Goal: Information Seeking & Learning: Find specific fact

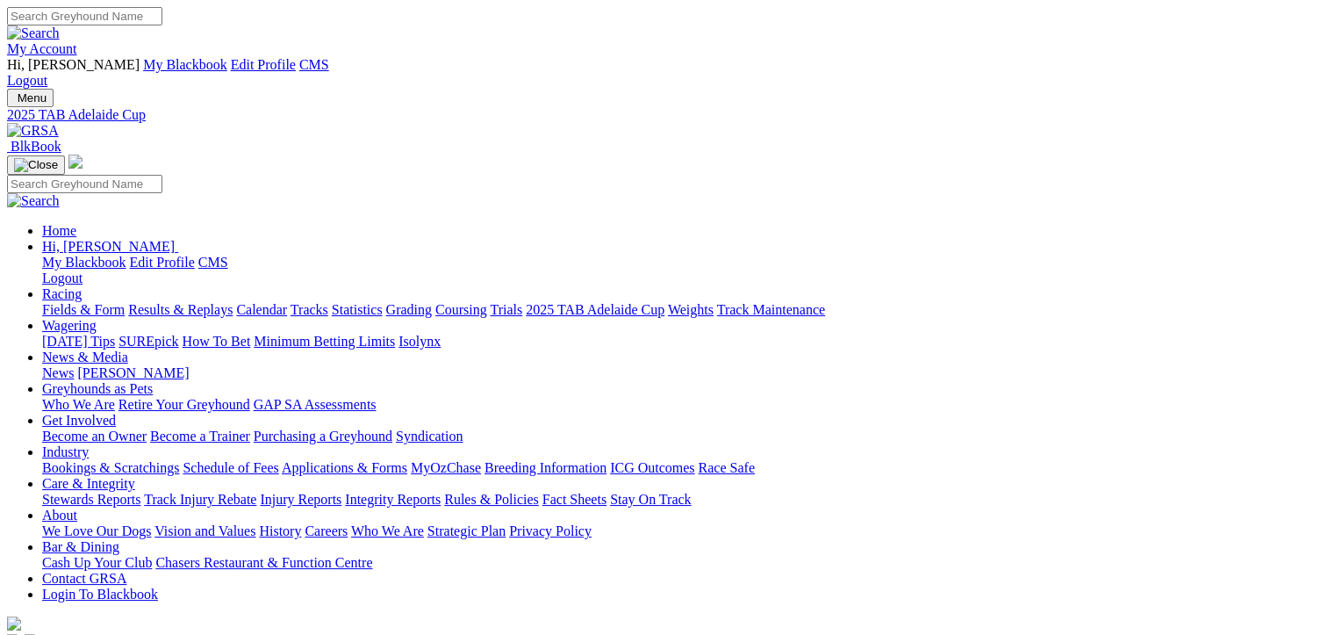
click at [88, 302] on link "Fields & Form" at bounding box center [83, 309] width 83 height 15
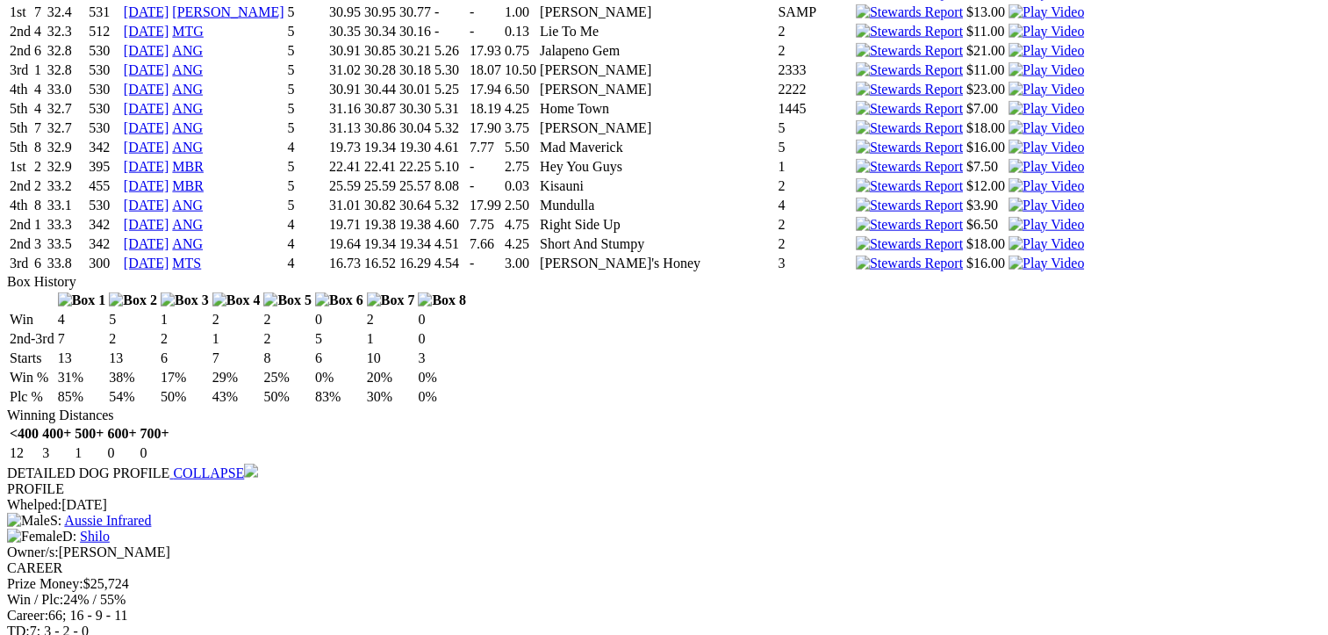
scroll to position [4241, 0]
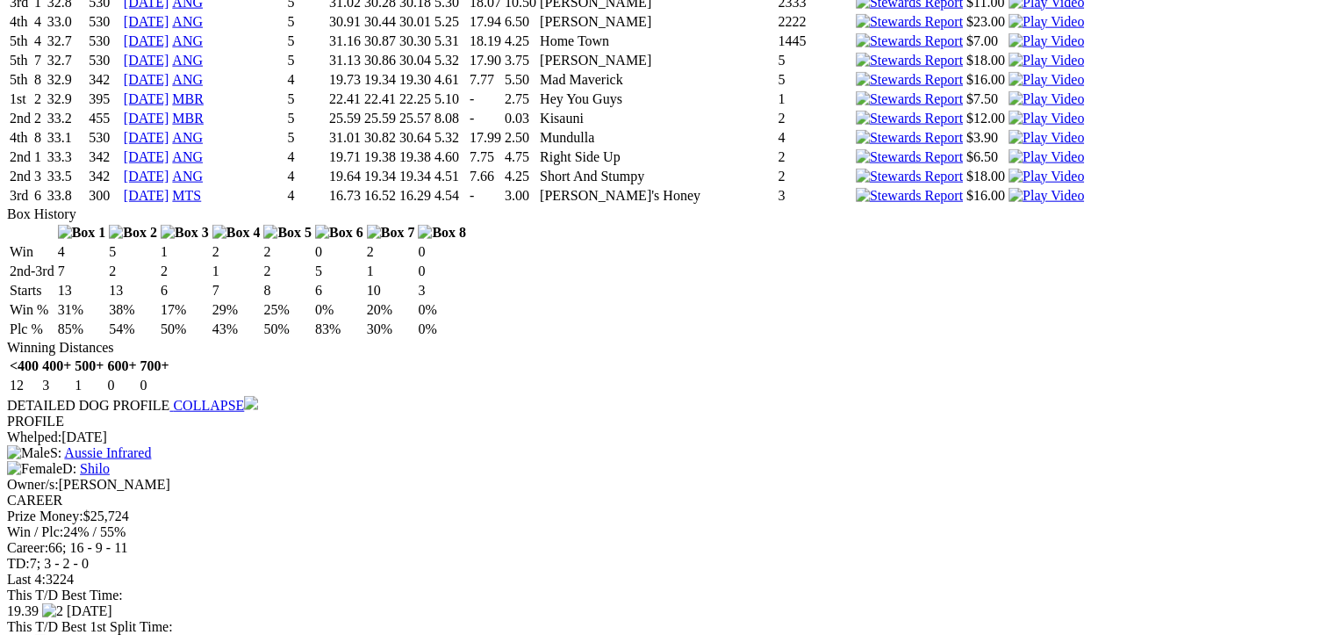
drag, startPoint x: 90, startPoint y: 296, endPoint x: 114, endPoint y: 393, distance: 100.5
drag, startPoint x: 114, startPoint y: 393, endPoint x: 45, endPoint y: 384, distance: 70.0
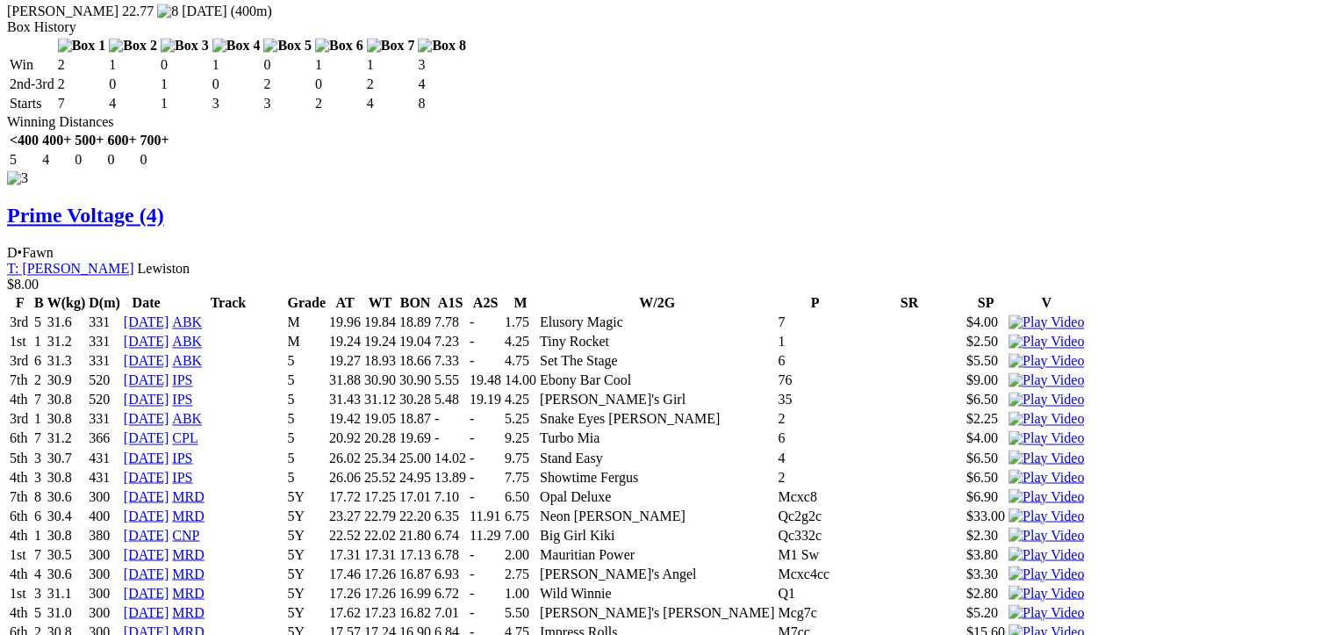
scroll to position [0, 0]
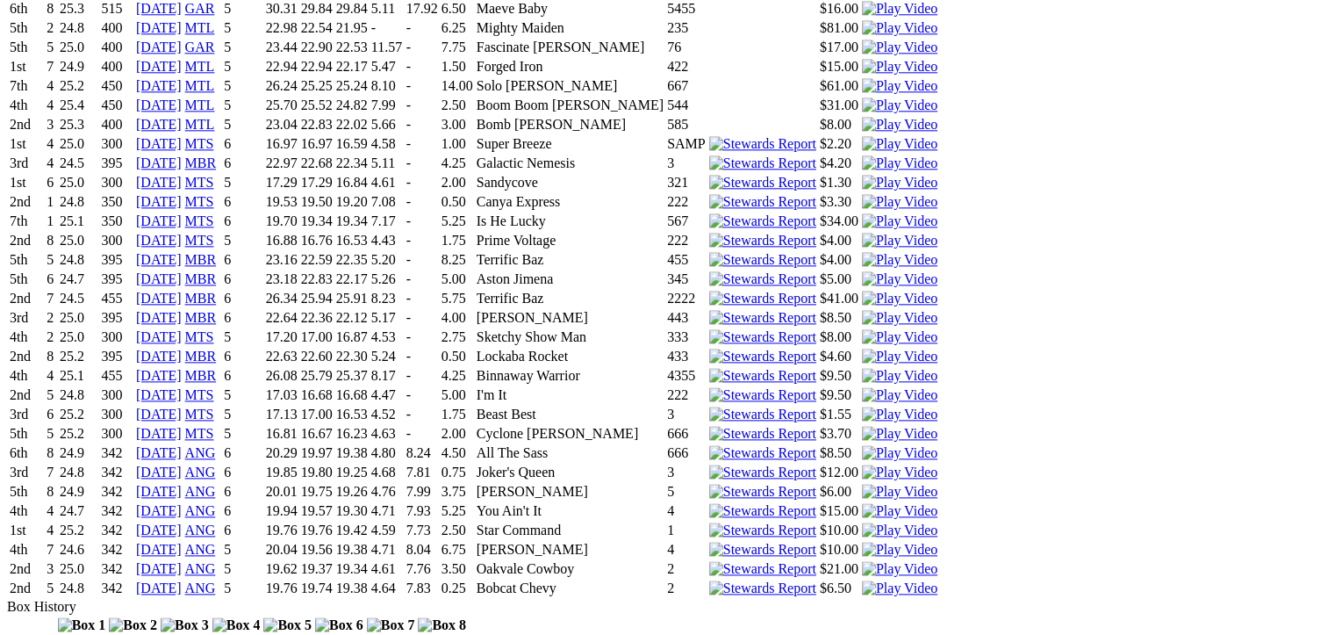
scroll to position [2167, 0]
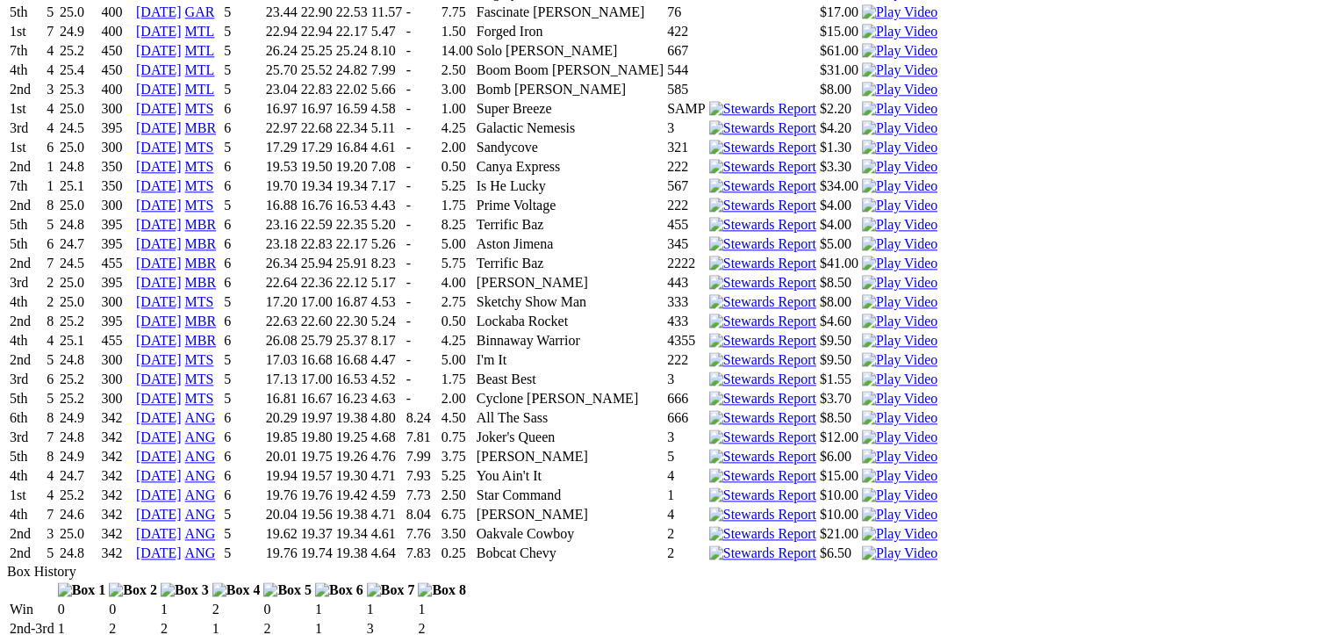
drag, startPoint x: 92, startPoint y: 284, endPoint x: 126, endPoint y: 462, distance: 181.3
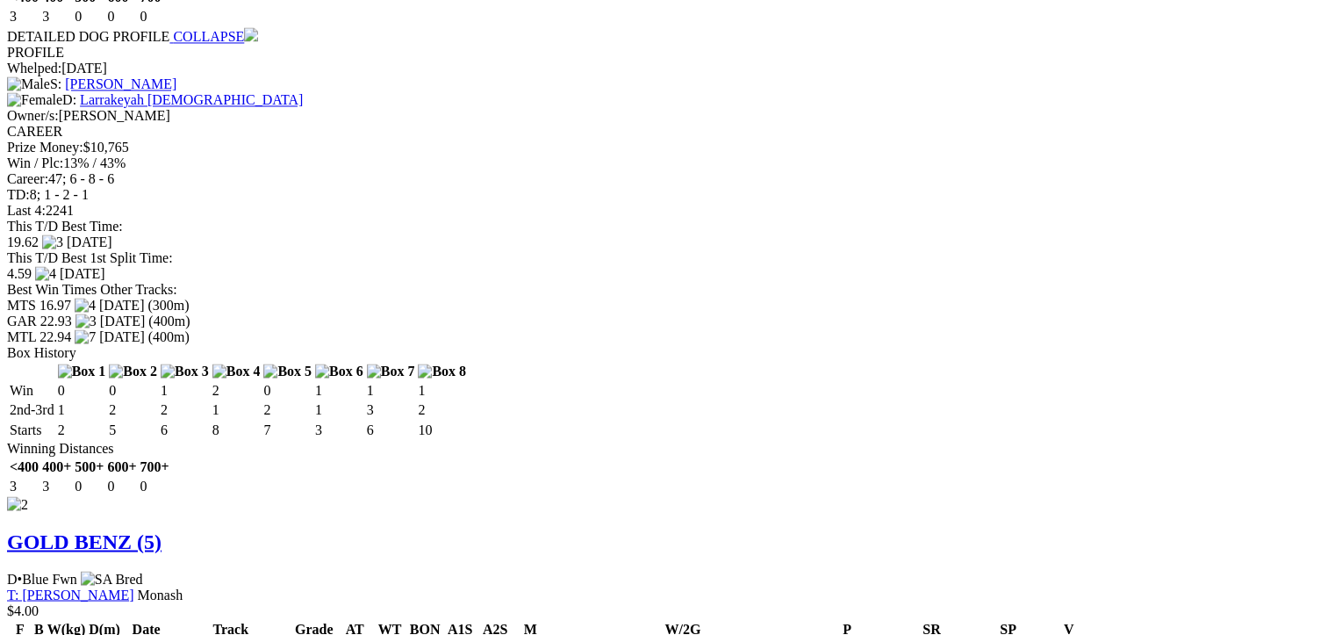
scroll to position [0, 0]
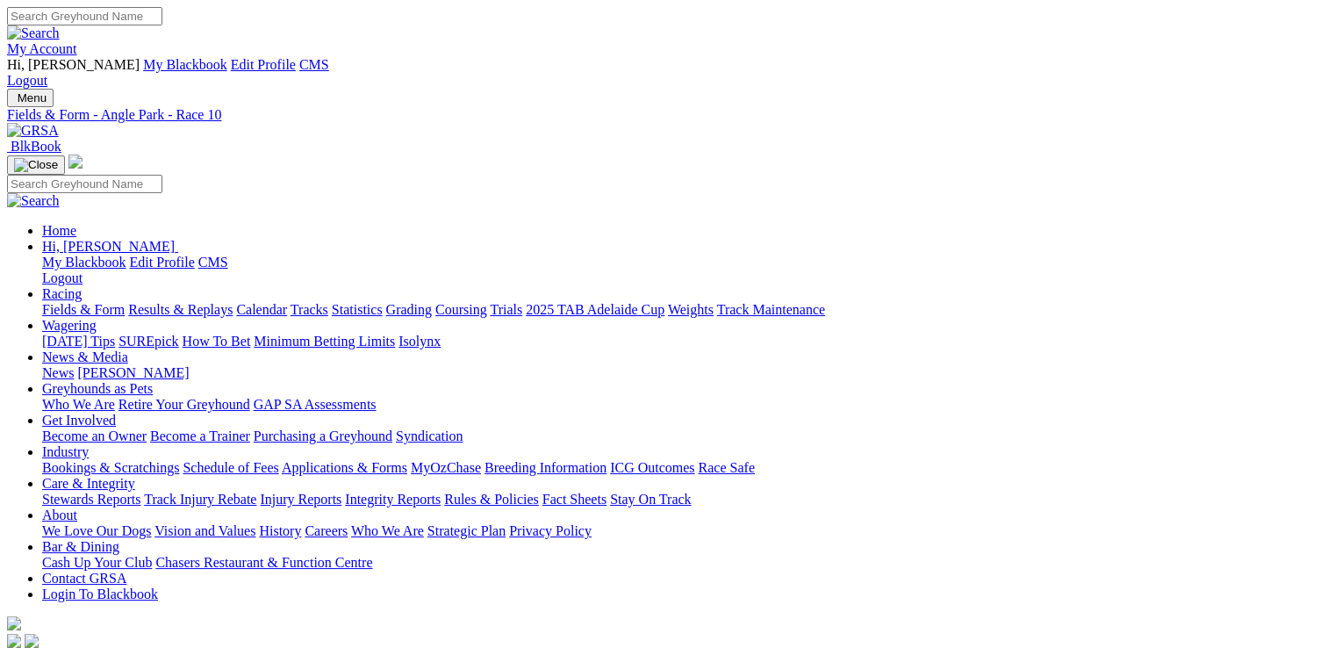
click at [135, 476] on link "Care & Integrity" at bounding box center [88, 483] width 93 height 15
click at [89, 444] on link "Industry" at bounding box center [65, 451] width 47 height 15
click at [135, 476] on link "Care & Integrity" at bounding box center [88, 483] width 93 height 15
click at [539, 492] on link "Rules & Policies" at bounding box center [491, 499] width 95 height 15
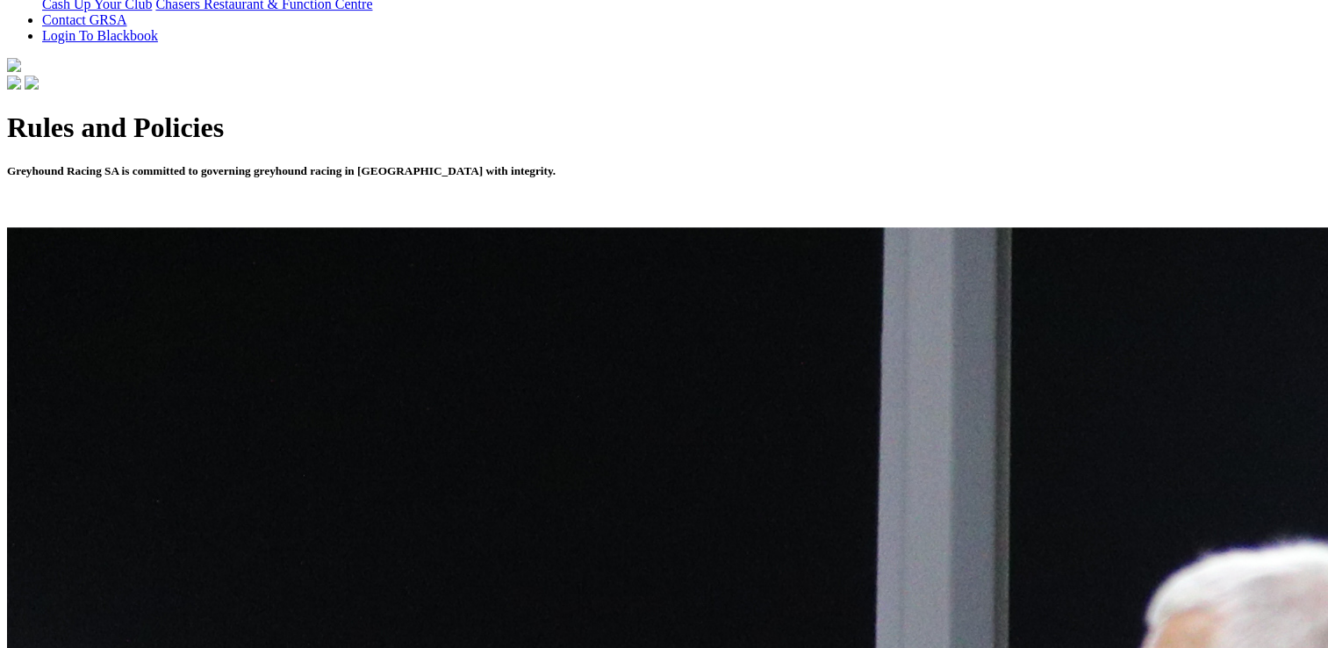
scroll to position [552, 0]
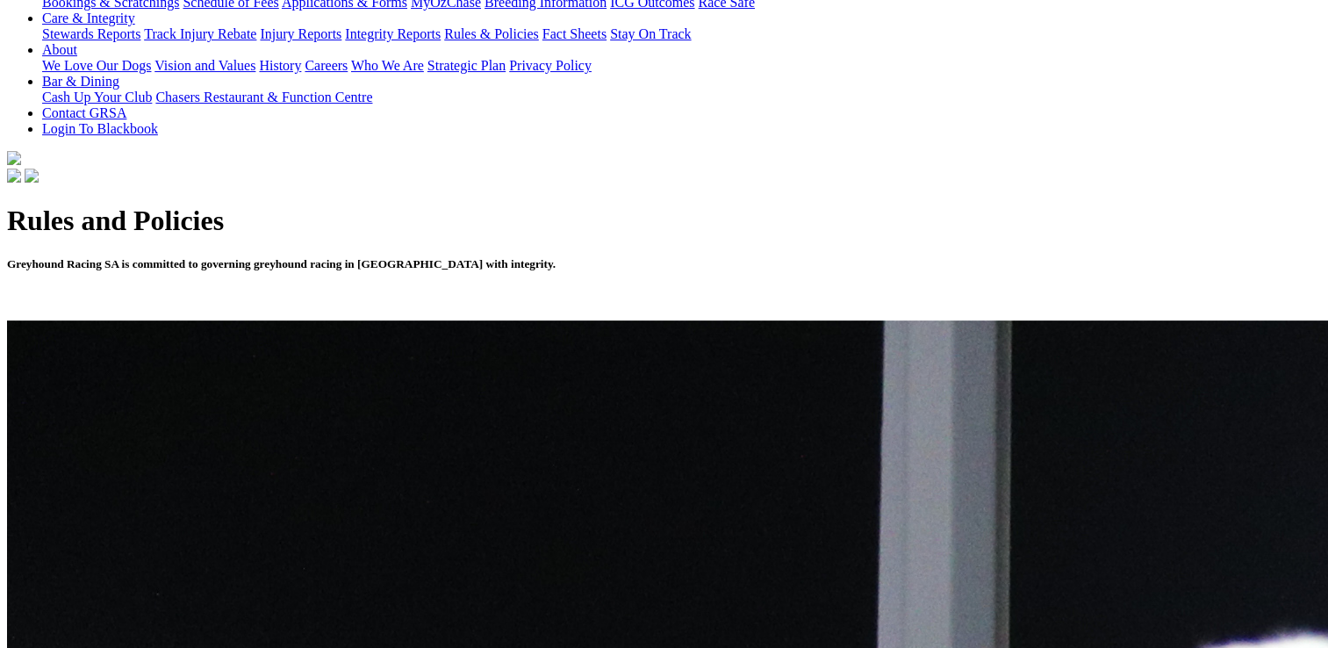
scroll to position [471, 0]
